Goal: Check status: Check status

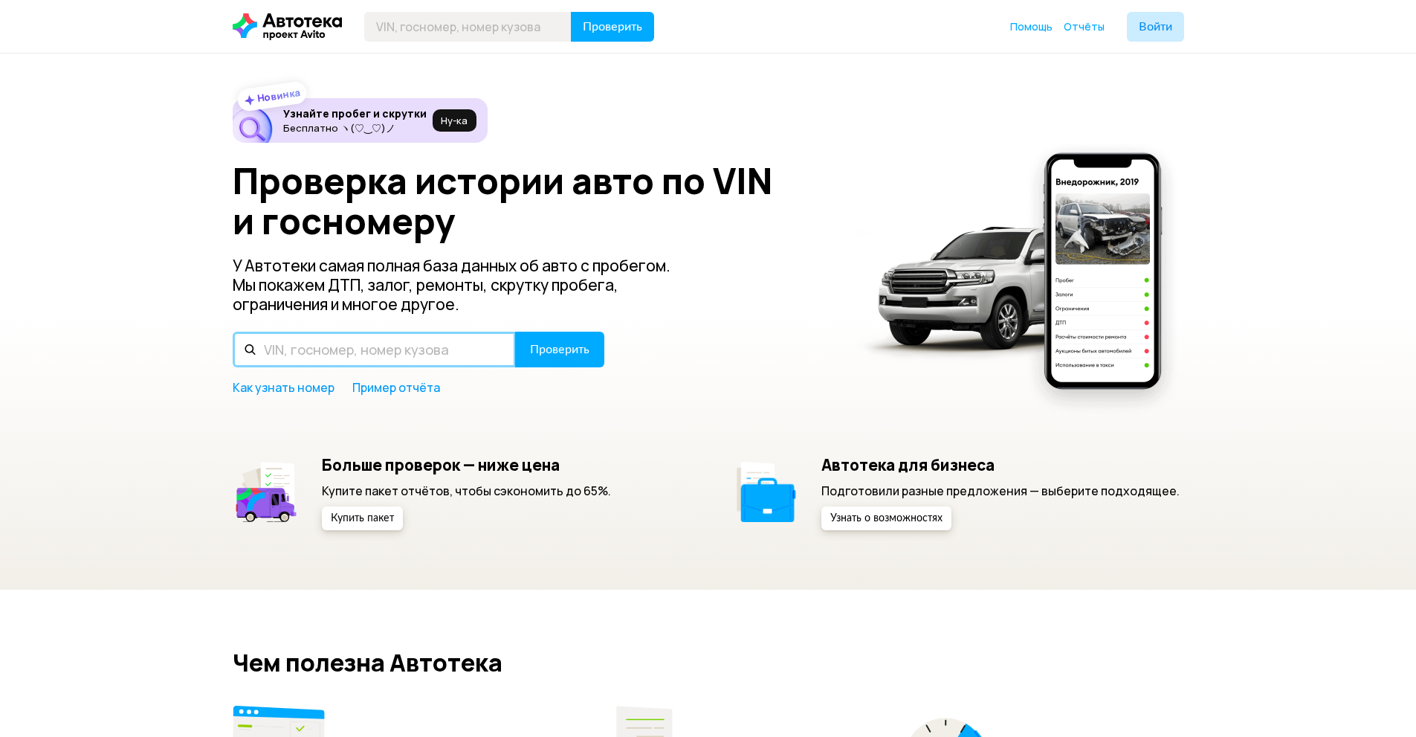
click at [346, 354] on input "text" at bounding box center [374, 350] width 283 height 36
type input "O072EO702"
drag, startPoint x: 612, startPoint y: 333, endPoint x: 594, endPoint y: 337, distance: 18.2
click at [612, 332] on div "Проверка истории авто по VIN и госномеру У Автотеки самая полная база данных об…" at bounding box center [708, 278] width 951 height 235
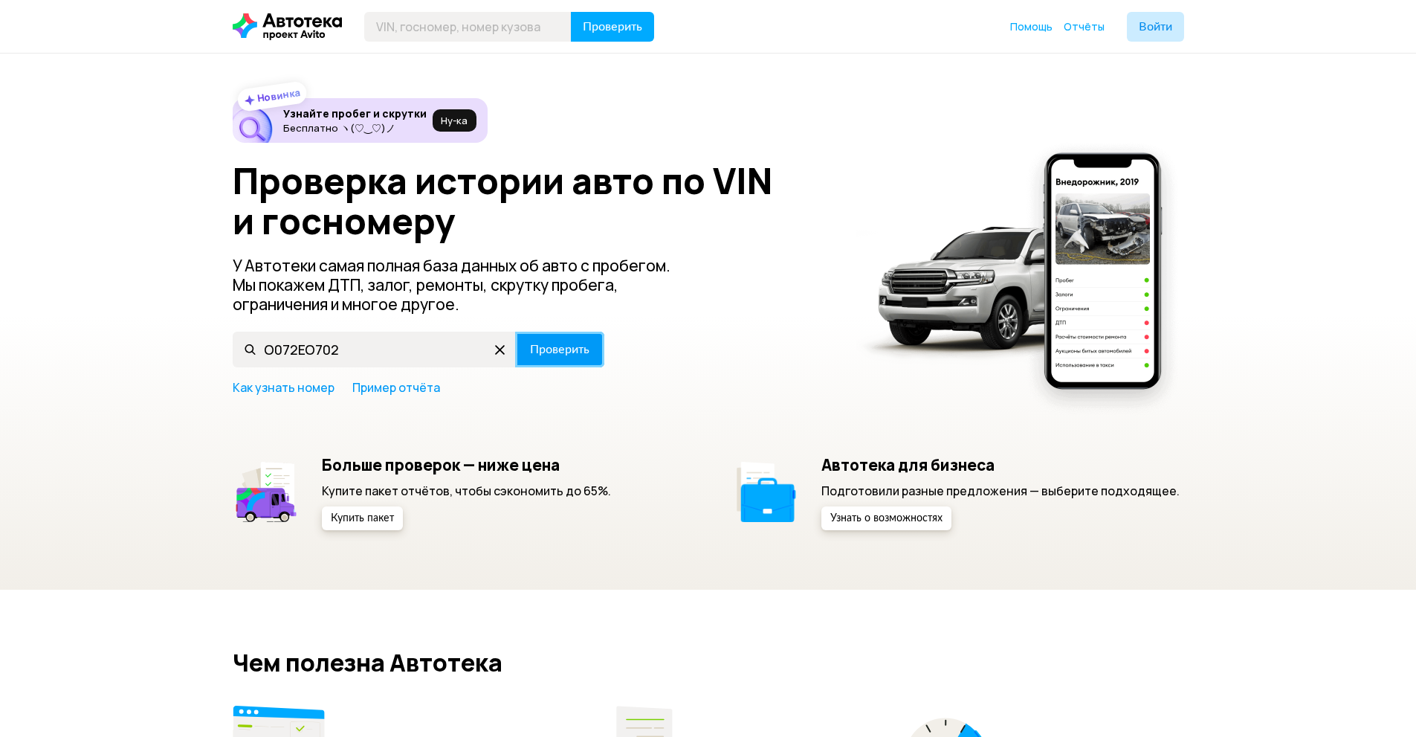
click at [578, 340] on button "Проверить" at bounding box center [559, 350] width 89 height 36
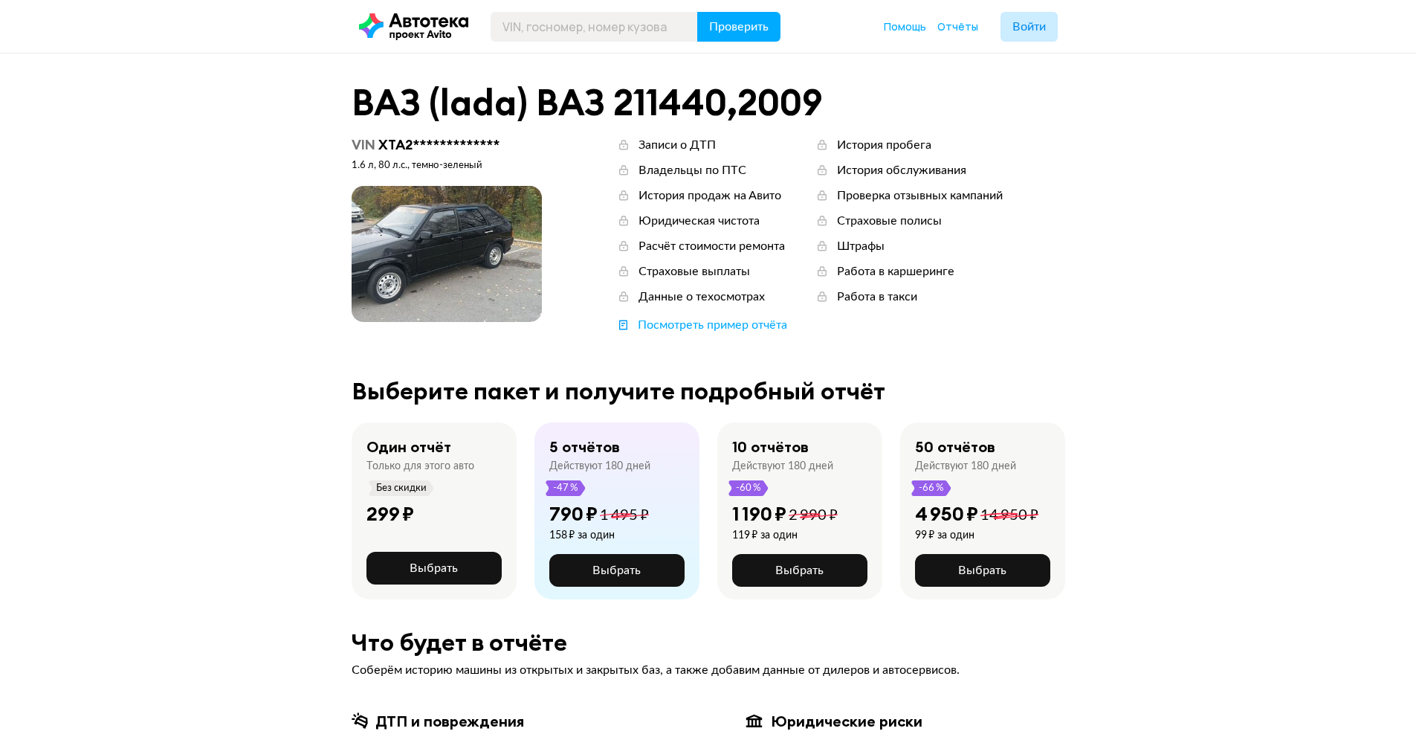
click at [407, 255] on span at bounding box center [447, 254] width 190 height 136
click at [390, 249] on span at bounding box center [447, 254] width 190 height 136
drag, startPoint x: 495, startPoint y: 268, endPoint x: 528, endPoint y: 265, distance: 32.8
click at [526, 274] on span at bounding box center [447, 254] width 190 height 136
click at [456, 244] on span at bounding box center [447, 254] width 190 height 136
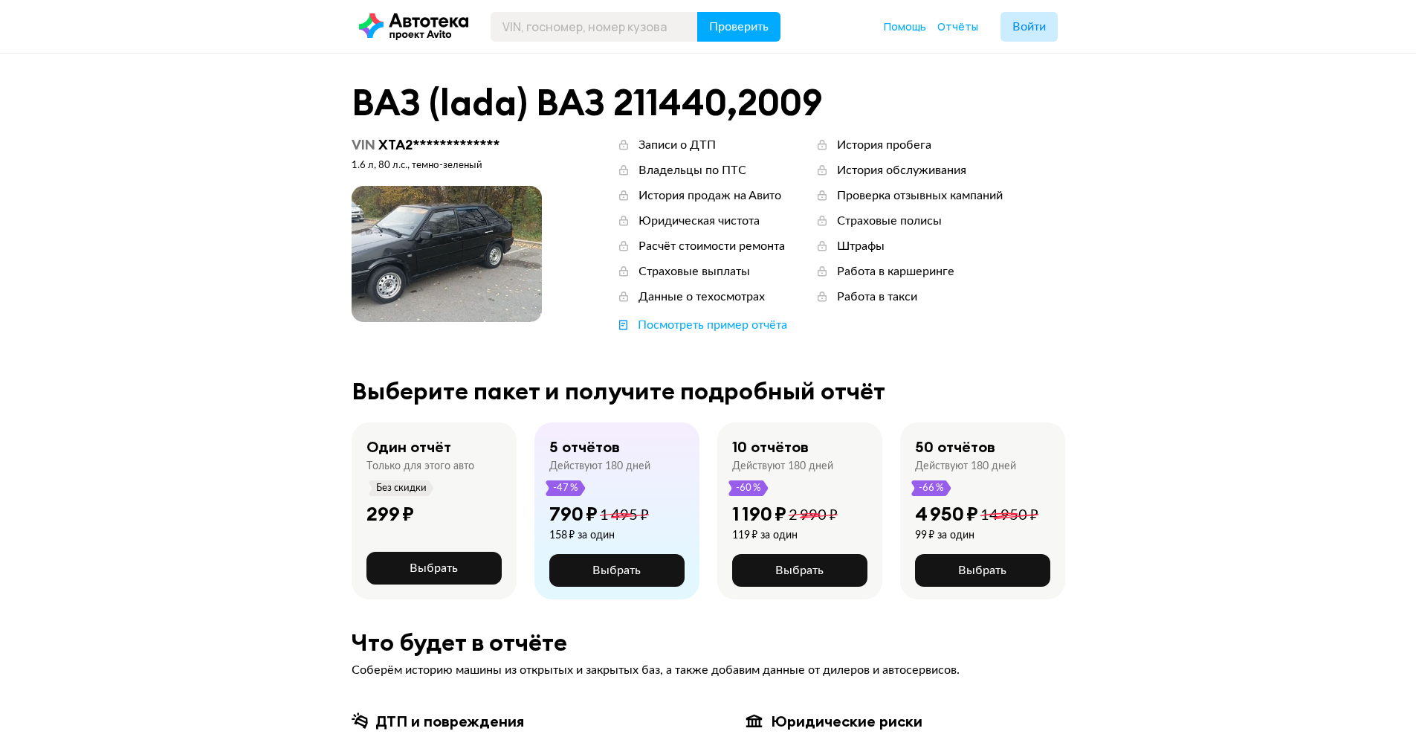
click at [445, 222] on span at bounding box center [447, 254] width 190 height 136
click at [431, 242] on span at bounding box center [447, 254] width 190 height 136
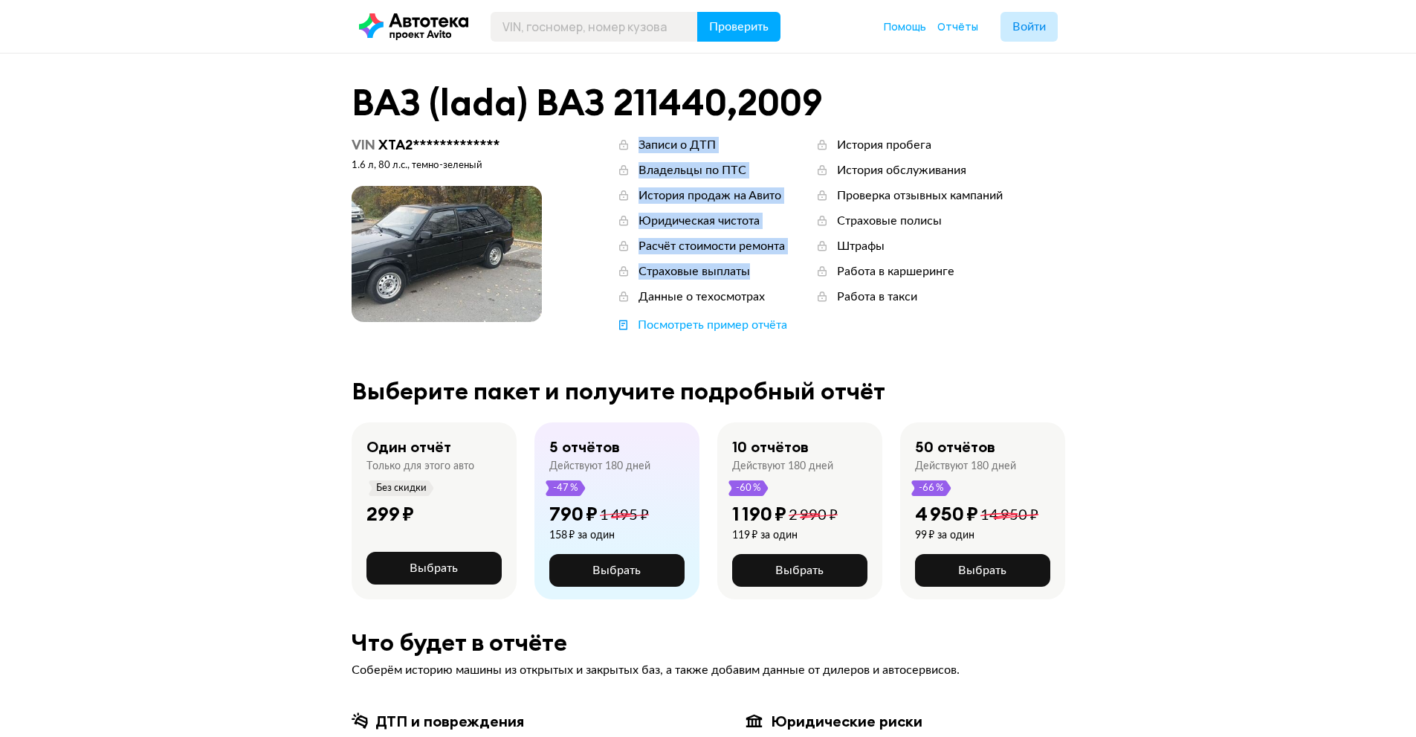
drag, startPoint x: 479, startPoint y: 229, endPoint x: 631, endPoint y: 286, distance: 162.1
click at [631, 286] on div "**********" at bounding box center [709, 235] width 714 height 196
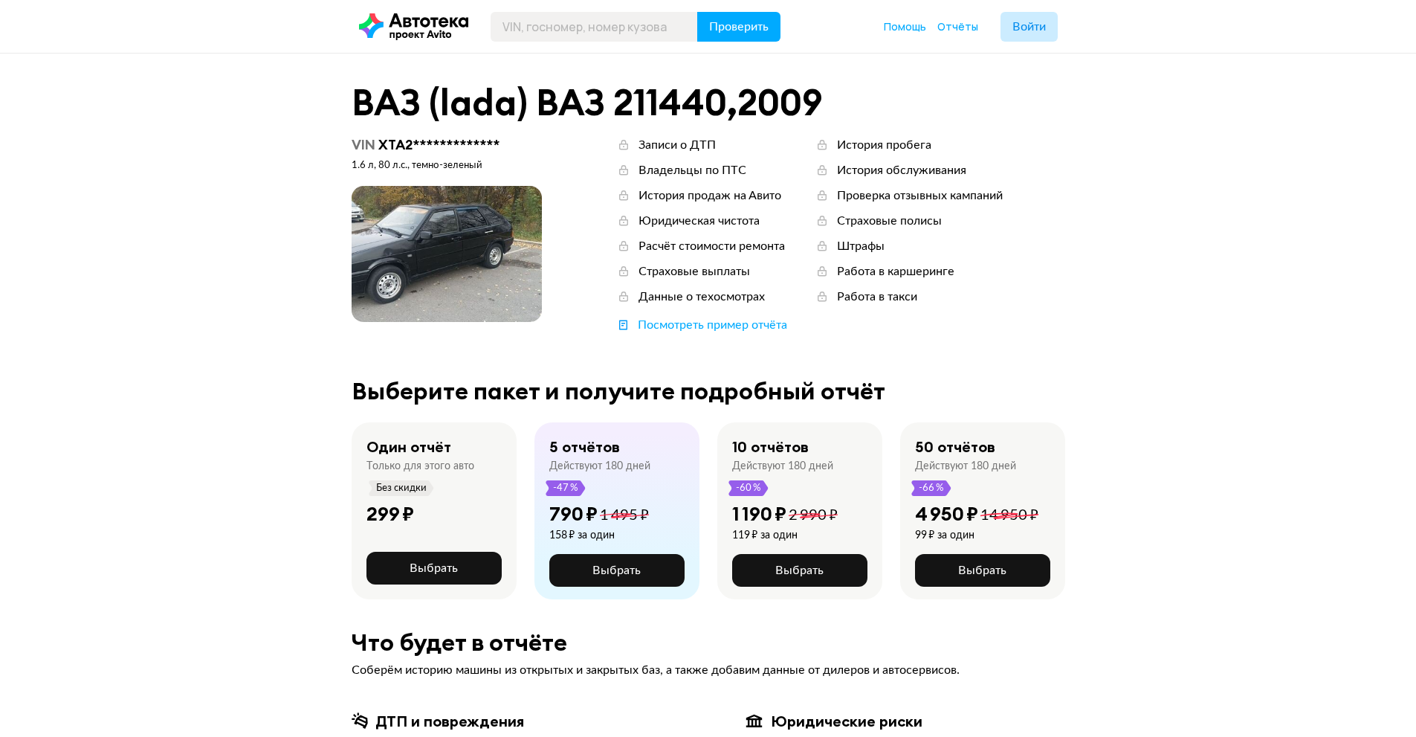
click at [511, 184] on div "**********" at bounding box center [447, 229] width 190 height 185
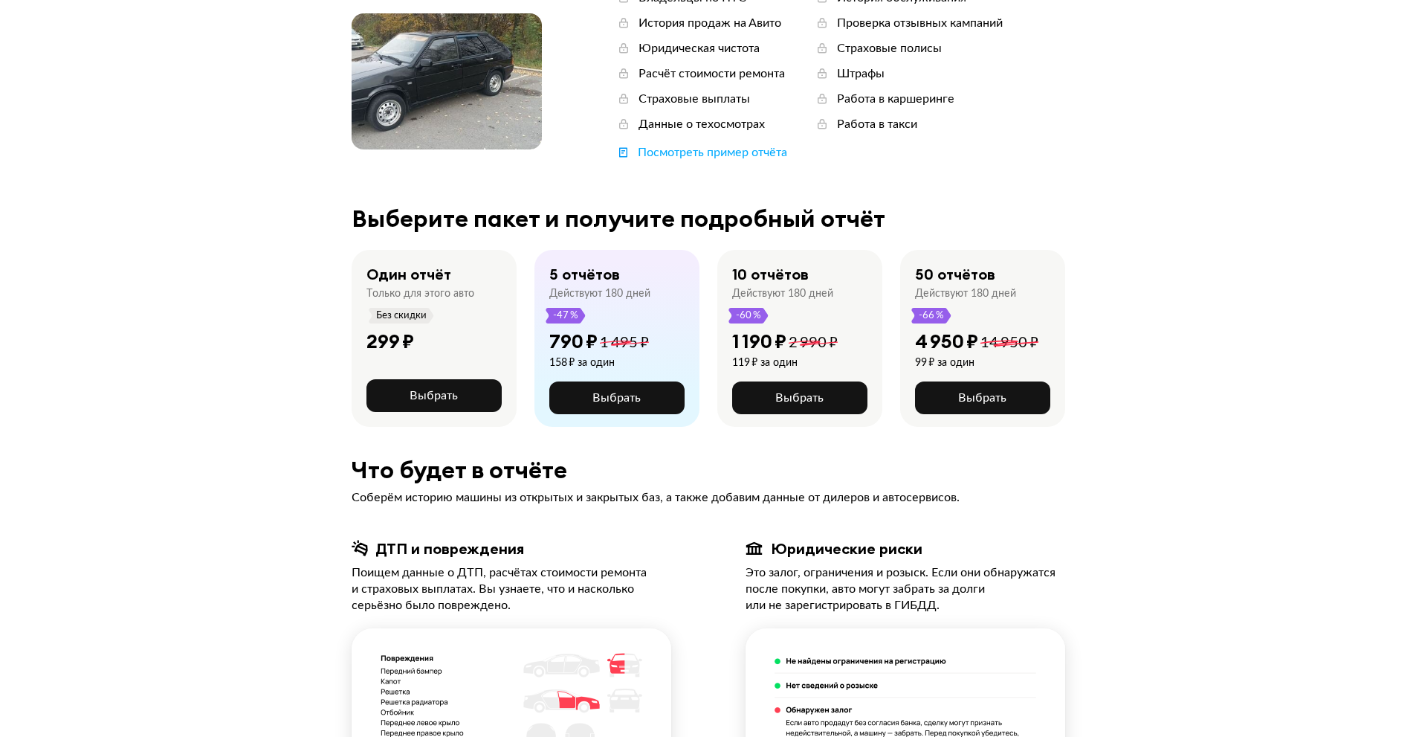
scroll to position [223, 0]
